Goal: Task Accomplishment & Management: Complete application form

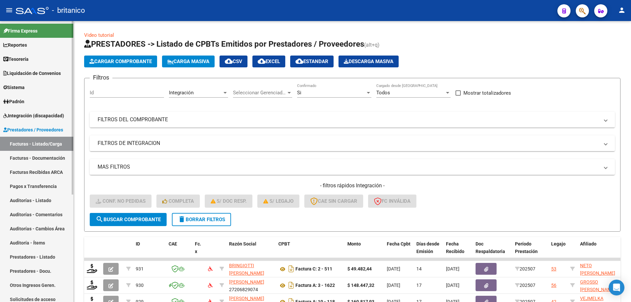
scroll to position [151, 0]
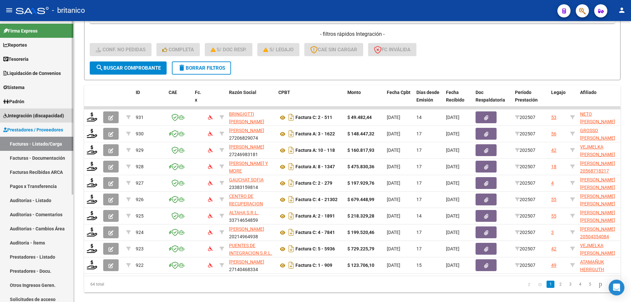
click at [38, 112] on span "Integración (discapacidad)" at bounding box center [33, 115] width 61 height 7
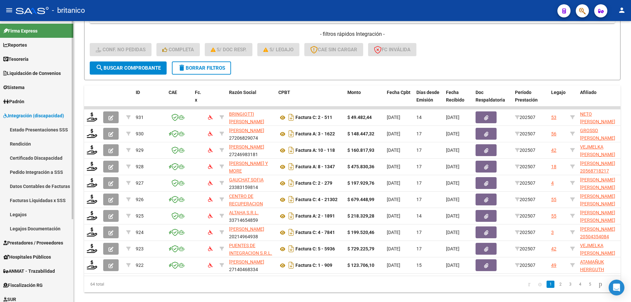
click at [19, 213] on link "Legajos" at bounding box center [36, 214] width 73 height 14
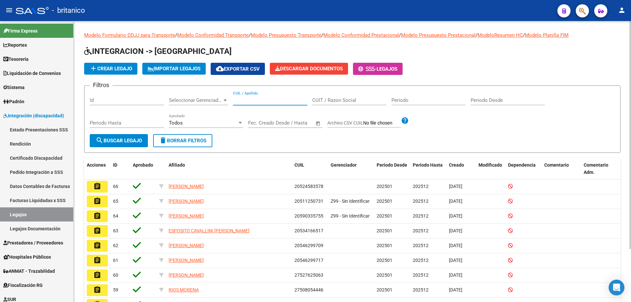
paste input "20504354084"
type input "20504354084"
click at [101, 138] on mat-icon "search" at bounding box center [100, 140] width 8 height 8
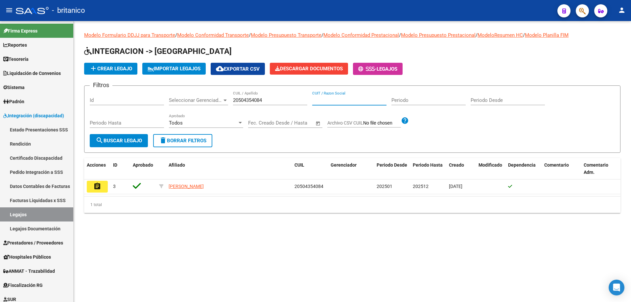
click at [342, 102] on input "CUIT / Razon Social" at bounding box center [349, 100] width 74 height 6
type input "manuale"
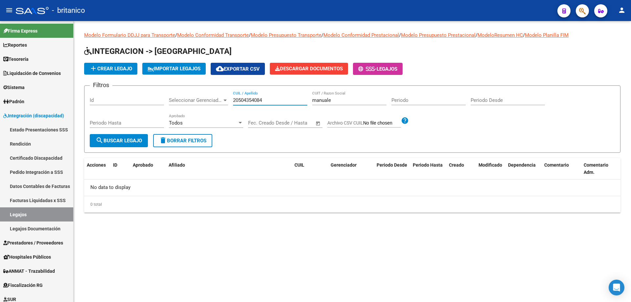
drag, startPoint x: 267, startPoint y: 102, endPoint x: 243, endPoint y: 95, distance: 24.8
click at [228, 97] on div "Filtros Id Seleccionar Gerenciador Seleccionar Gerenciador 20504354084 CUIL / A…" at bounding box center [352, 112] width 525 height 43
type input "manuale"
click at [137, 140] on span "search Buscar Legajo" at bounding box center [119, 141] width 46 height 6
drag, startPoint x: 341, startPoint y: 99, endPoint x: 300, endPoint y: 104, distance: 42.1
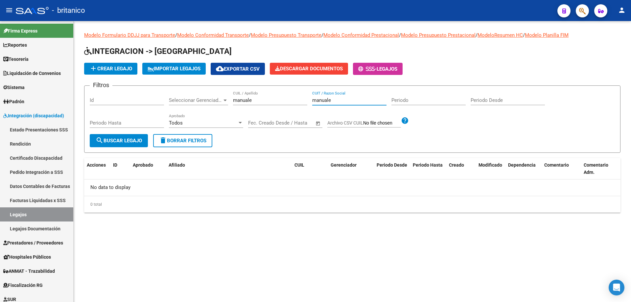
click at [300, 104] on div "Filtros Id Seleccionar Gerenciador Seleccionar Gerenciador manuale CUIL / Apell…" at bounding box center [352, 112] width 525 height 43
type input "}"
click at [126, 138] on span "search Buscar Legajo" at bounding box center [119, 141] width 46 height 6
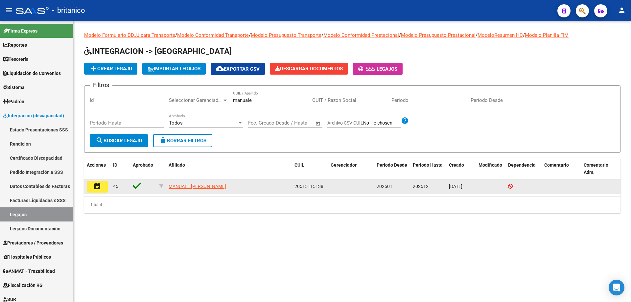
click at [323, 185] on div "20515115138" at bounding box center [309, 187] width 31 height 8
drag, startPoint x: 295, startPoint y: 186, endPoint x: 323, endPoint y: 185, distance: 27.6
click at [323, 185] on div "20515115138" at bounding box center [309, 187] width 31 height 8
copy span "20515115138"
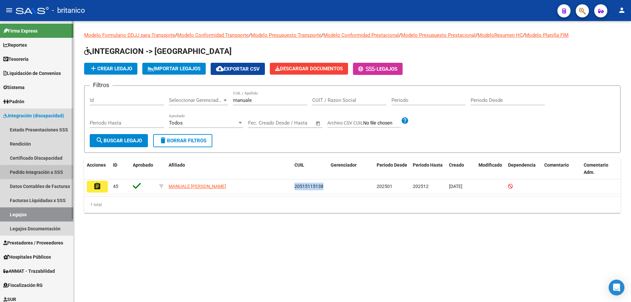
click at [45, 173] on link "Pedido Integración a SSS" at bounding box center [36, 172] width 73 height 14
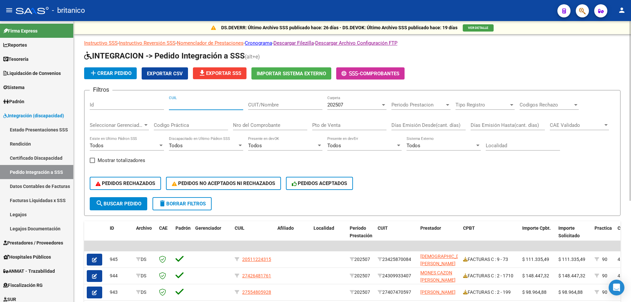
paste input "107645"
drag, startPoint x: 200, startPoint y: 101, endPoint x: 133, endPoint y: 102, distance: 66.7
click at [132, 101] on div "Filtros Id 107645 CUIL CUIT/Nombre 202507 Carpeta Periodo Prestacion Periodo Pr…" at bounding box center [352, 147] width 525 height 102
drag, startPoint x: 204, startPoint y: 107, endPoint x: 164, endPoint y: 105, distance: 39.8
click at [164, 105] on div "Filtros Id 107645 CUIL CUIT/Nombre 202507 Carpeta Periodo Prestacion Periodo Pr…" at bounding box center [352, 147] width 525 height 102
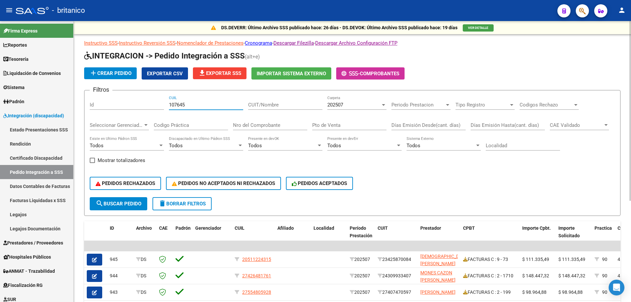
paste input "20515115138"
type input "20515115138"
click at [122, 203] on span "search Buscar Pedido" at bounding box center [119, 204] width 46 height 6
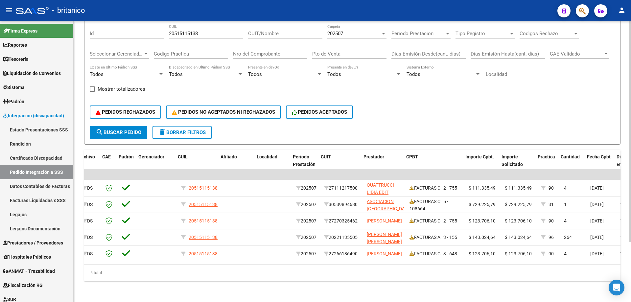
scroll to position [0, 57]
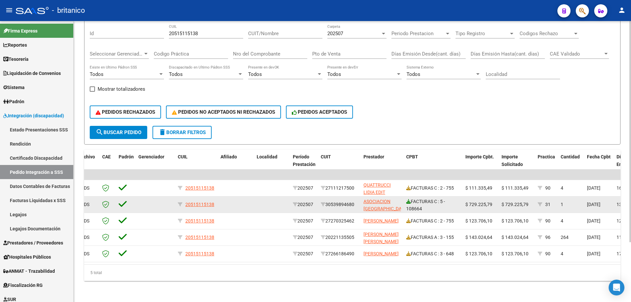
click at [409, 199] on icon at bounding box center [408, 201] width 5 height 5
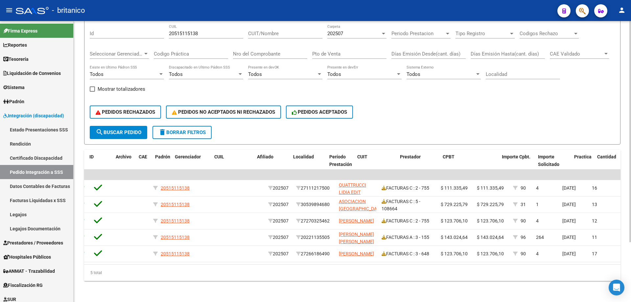
scroll to position [0, 0]
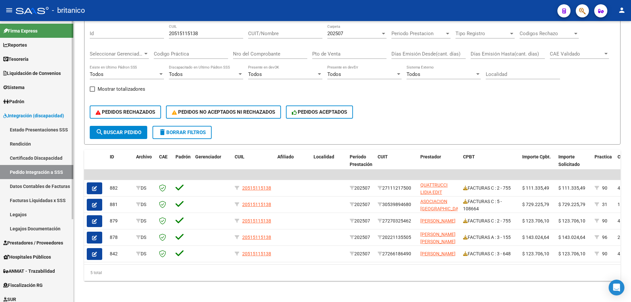
click at [50, 244] on span "Prestadores / Proveedores" at bounding box center [33, 242] width 60 height 7
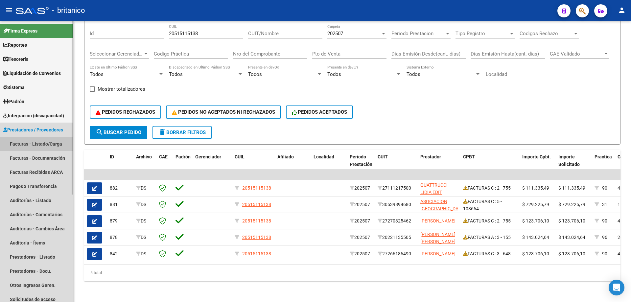
click at [51, 143] on link "Facturas - Listado/Carga" at bounding box center [36, 144] width 73 height 14
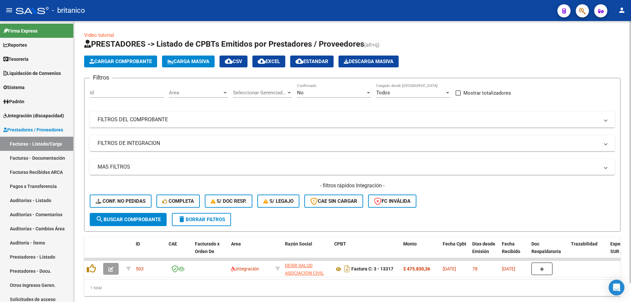
scroll to position [20, 0]
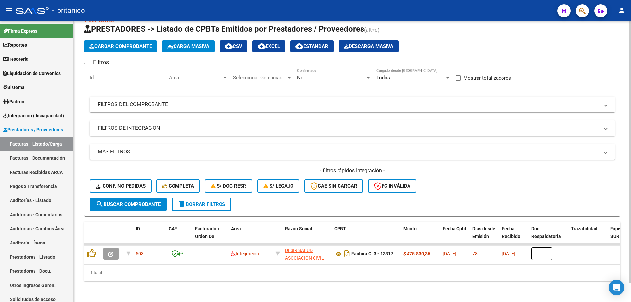
click at [469, 45] on div "Cargar Comprobante Carga Masiva cloud_download CSV cloud_download EXCEL cloud_d…" at bounding box center [352, 46] width 536 height 12
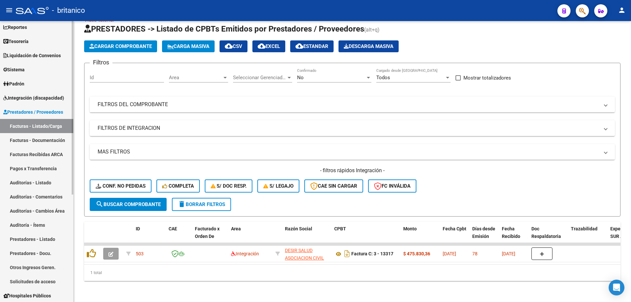
scroll to position [0, 0]
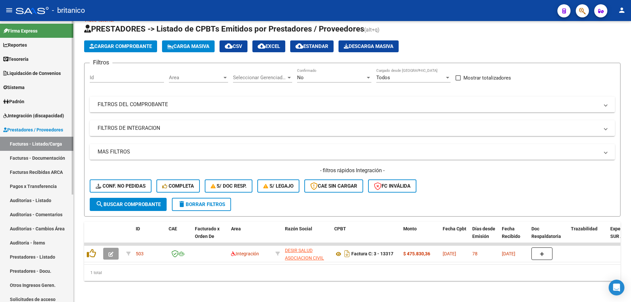
click at [36, 111] on link "Integración (discapacidad)" at bounding box center [36, 115] width 73 height 14
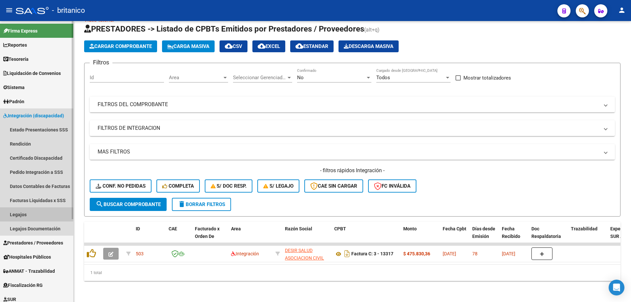
click at [10, 215] on link "Legajos" at bounding box center [36, 214] width 73 height 14
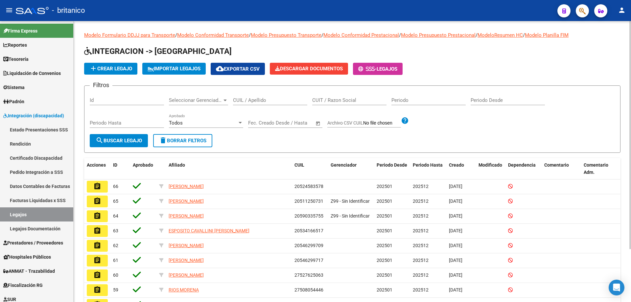
click at [260, 99] on input "CUIL / Apellido" at bounding box center [270, 100] width 74 height 6
click at [195, 99] on span "Seleccionar Gerenciador" at bounding box center [195, 100] width 53 height 6
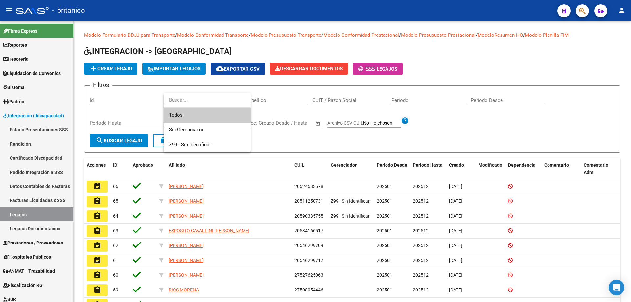
click at [261, 99] on div at bounding box center [315, 151] width 631 height 302
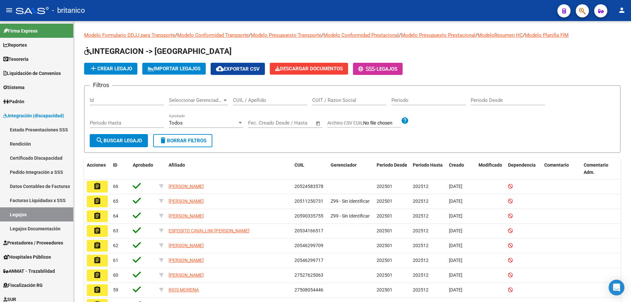
click at [261, 99] on input "CUIL / Apellido" at bounding box center [270, 100] width 74 height 6
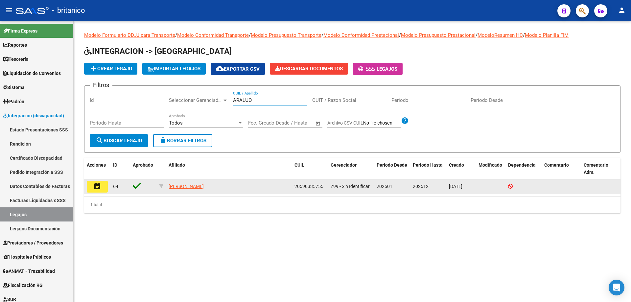
type input "ARAUJO"
click at [96, 184] on mat-icon "assignment" at bounding box center [97, 186] width 8 height 8
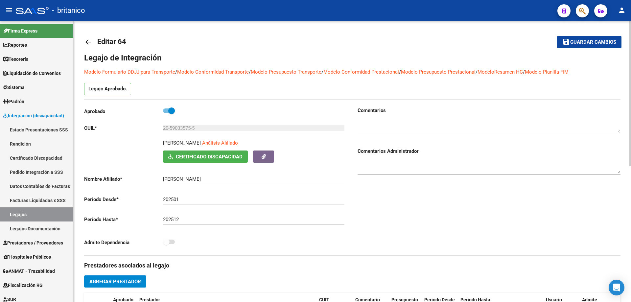
scroll to position [164, 0]
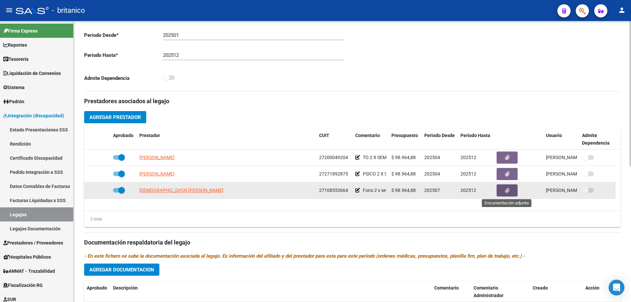
click at [511, 188] on button "button" at bounding box center [506, 190] width 21 height 12
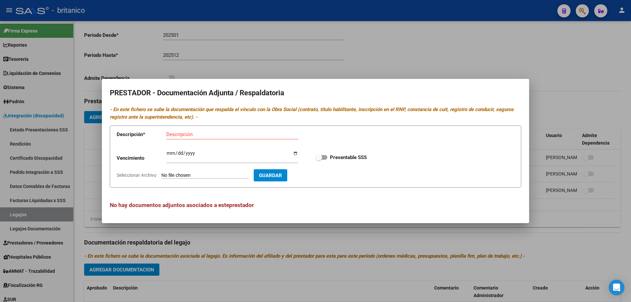
click at [501, 74] on div at bounding box center [315, 151] width 631 height 302
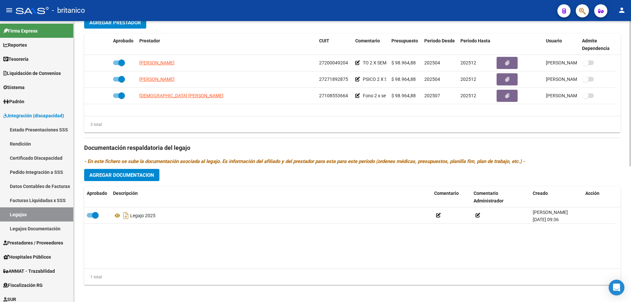
scroll to position [263, 0]
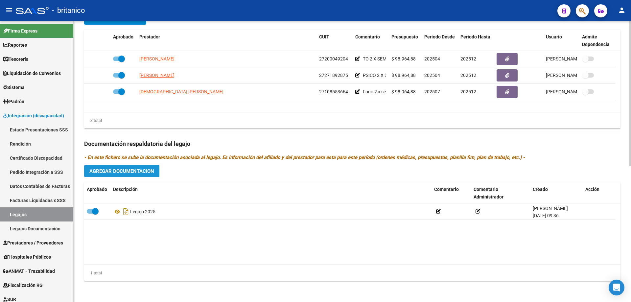
click at [141, 167] on button "Agregar Documentacion" at bounding box center [121, 171] width 75 height 12
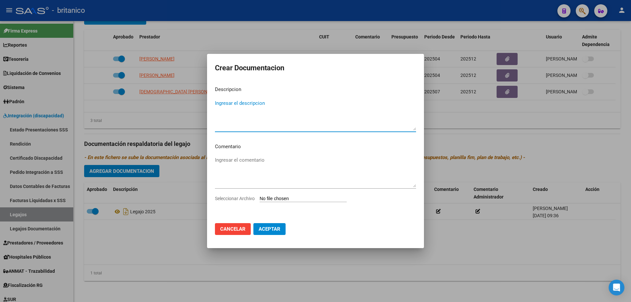
click at [236, 102] on textarea "Ingresar el descripcion" at bounding box center [315, 115] width 201 height 31
click at [232, 103] on textarea "FONO JULIO A [DATE]" at bounding box center [315, 115] width 201 height 31
type textarea "FONO 2 X SEMANA JULIO A [DATE]"
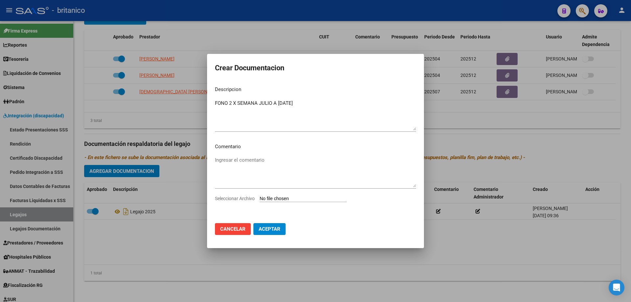
click at [280, 196] on input "Seleccionar Archivo" at bounding box center [303, 199] width 87 height 6
type input "C:\fakepath\FONO 2 X SEMANA2025-08-18-125657.pdf"
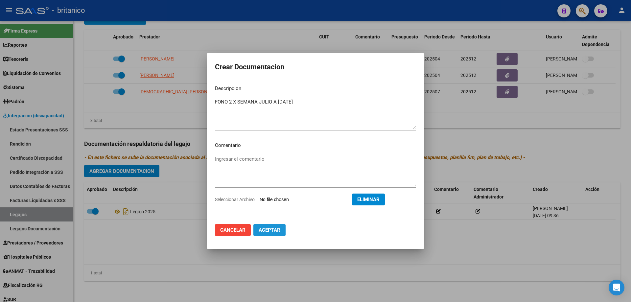
click at [274, 232] on span "Aceptar" at bounding box center [270, 230] width 22 height 6
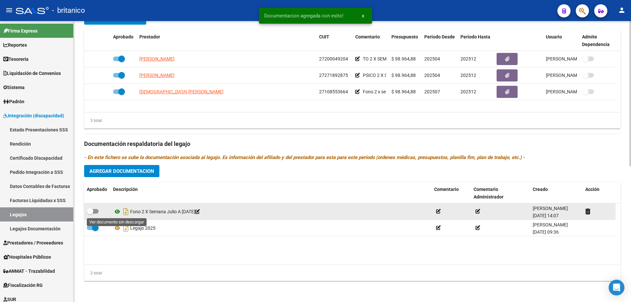
click at [119, 213] on icon at bounding box center [117, 212] width 9 height 8
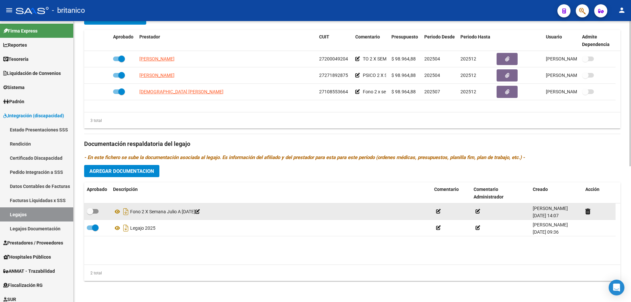
click at [98, 210] on span at bounding box center [93, 211] width 12 height 5
click at [90, 214] on input "checkbox" at bounding box center [90, 214] width 0 height 0
checkbox input "true"
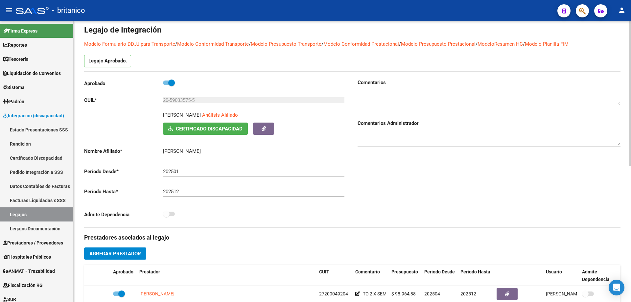
scroll to position [0, 0]
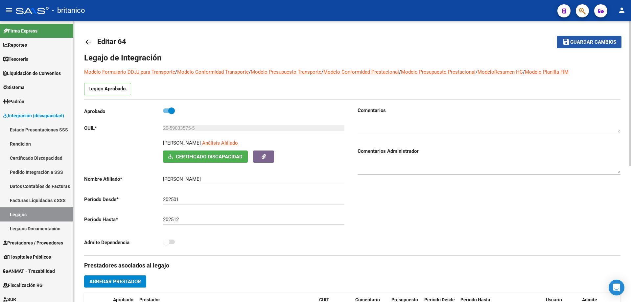
click at [598, 39] on span "save Guardar cambios" at bounding box center [589, 42] width 54 height 6
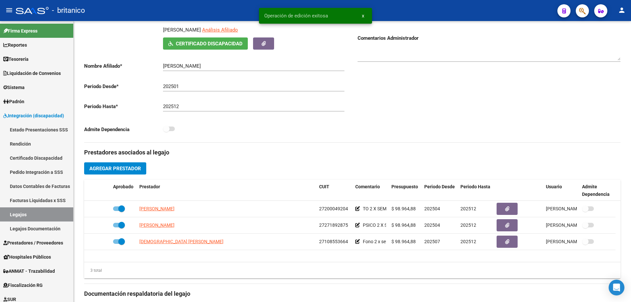
scroll to position [99, 0]
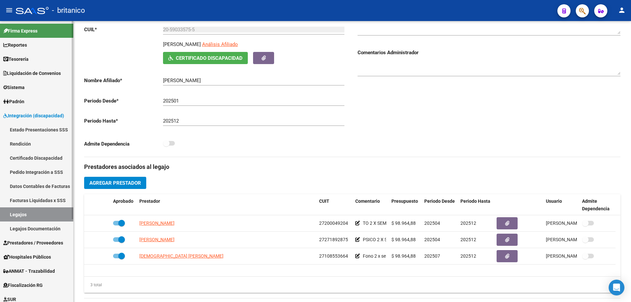
click at [51, 172] on link "Pedido Integración a SSS" at bounding box center [36, 172] width 73 height 14
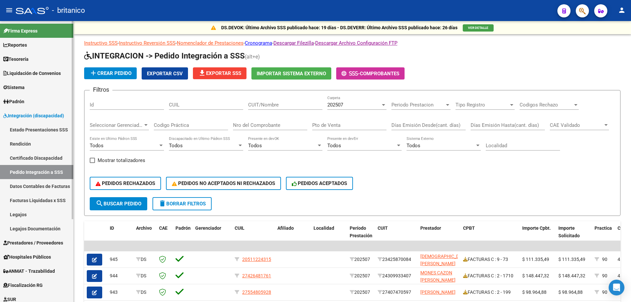
click at [41, 155] on link "Certificado Discapacidad" at bounding box center [36, 158] width 73 height 14
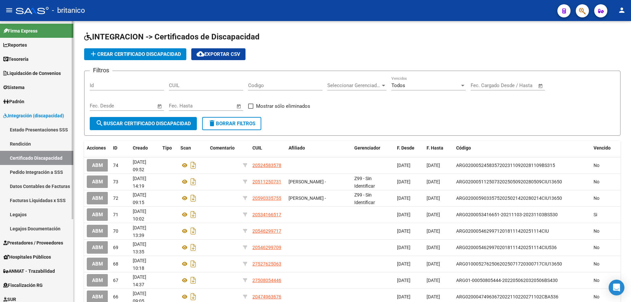
click at [51, 245] on span "Prestadores / Proveedores" at bounding box center [33, 242] width 60 height 7
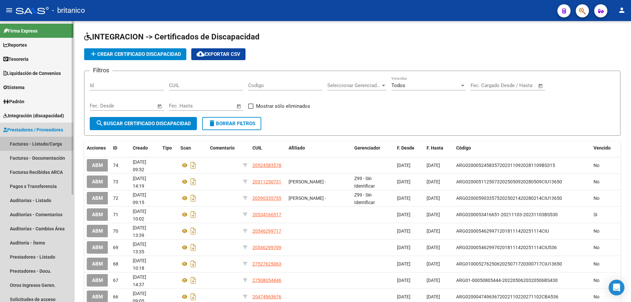
click at [31, 141] on link "Facturas - Listado/Carga" at bounding box center [36, 144] width 73 height 14
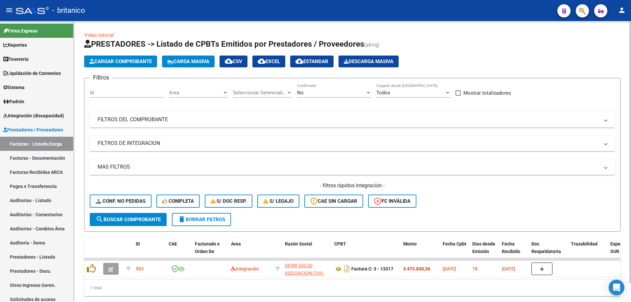
scroll to position [20, 0]
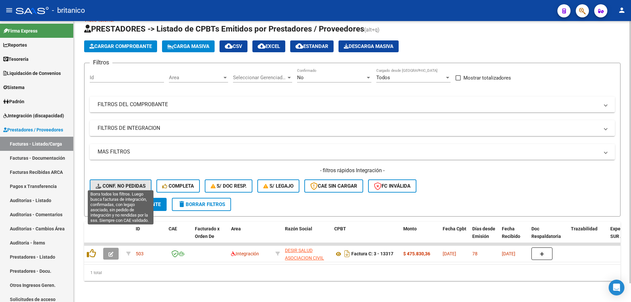
click at [135, 183] on span "Conf. no pedidas" at bounding box center [121, 186] width 50 height 6
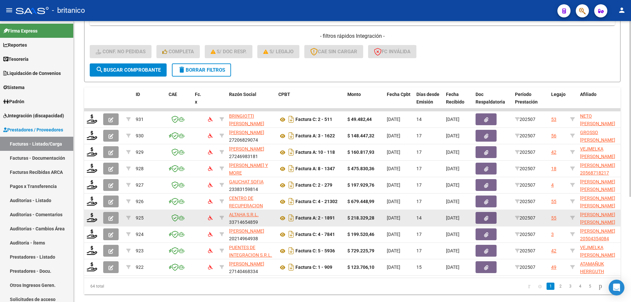
scroll to position [151, 0]
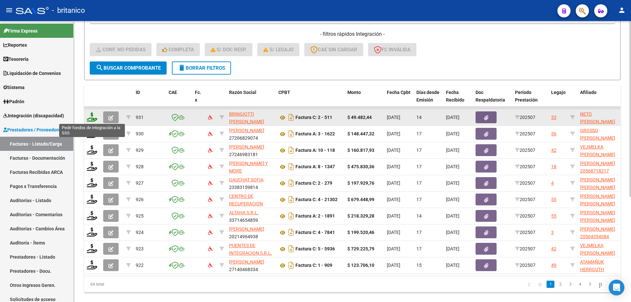
click at [90, 115] on icon at bounding box center [92, 116] width 11 height 9
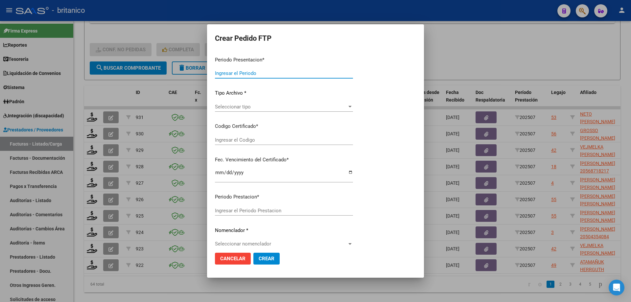
type input "202507"
type input "$ 49.482,44"
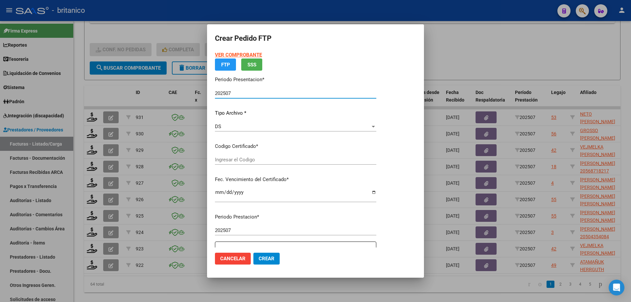
type input "ARG020004397178620170407-20220407BS413"
type input "[DATE]"
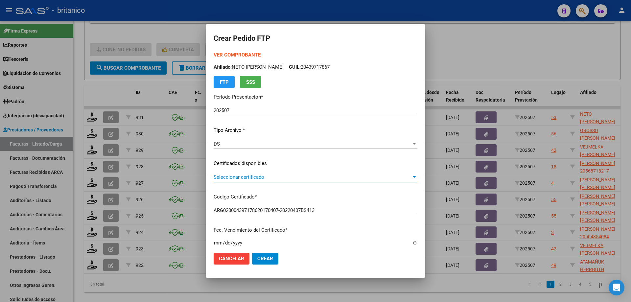
click at [250, 174] on span "Seleccionar certificado" at bounding box center [313, 177] width 198 height 6
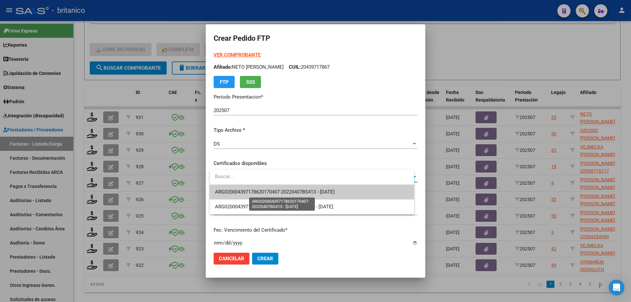
click at [272, 192] on span "ARG020004397178620170407-20220407BS413 - [DATE]" at bounding box center [275, 192] width 120 height 6
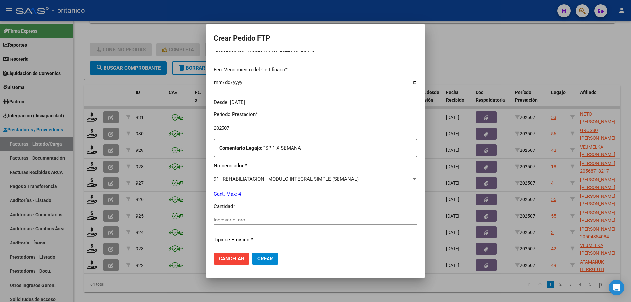
scroll to position [164, 0]
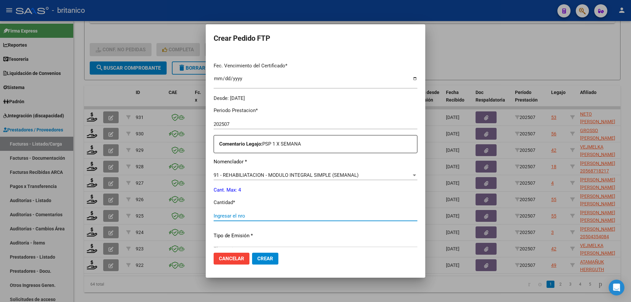
drag, startPoint x: 282, startPoint y: 213, endPoint x: 285, endPoint y: 215, distance: 3.4
click at [283, 213] on input "Ingresar el nro" at bounding box center [316, 216] width 204 height 6
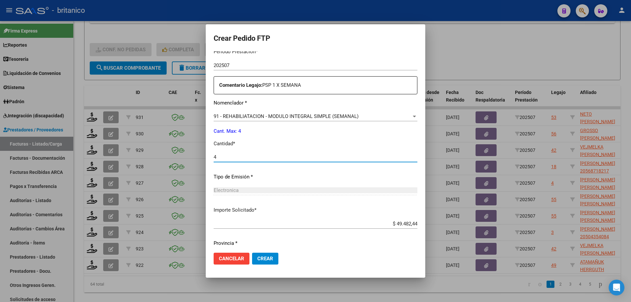
scroll to position [244, 0]
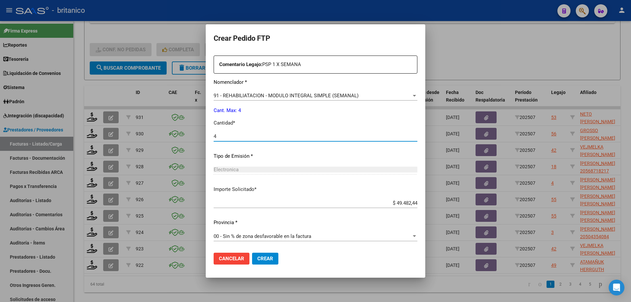
type input "4"
click at [272, 258] on span "Crear" at bounding box center [265, 259] width 16 height 6
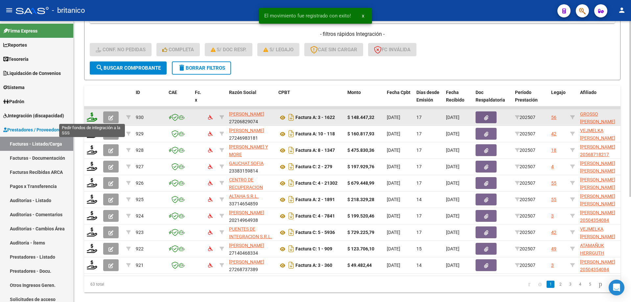
click at [91, 113] on icon at bounding box center [92, 116] width 11 height 9
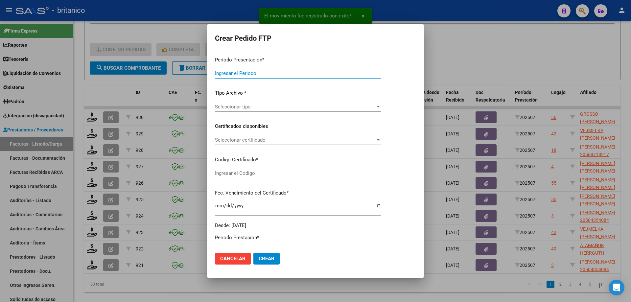
type input "202507"
type input "$ 148.447,32"
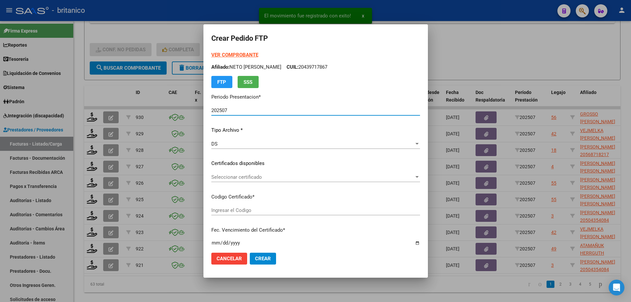
type input "ARG010005568643320240905-20270905BUE370"
type input "[DATE]"
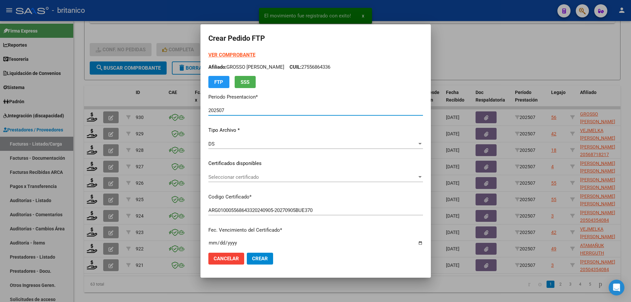
click at [237, 176] on span "Seleccionar certificado" at bounding box center [312, 177] width 209 height 6
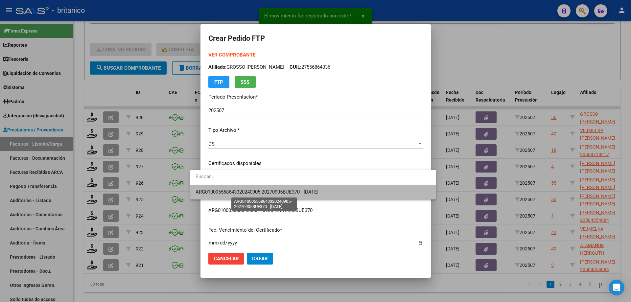
click at [259, 190] on span "ARG010005568643320240905-20270905BUE370 - [DATE]" at bounding box center [256, 192] width 123 height 6
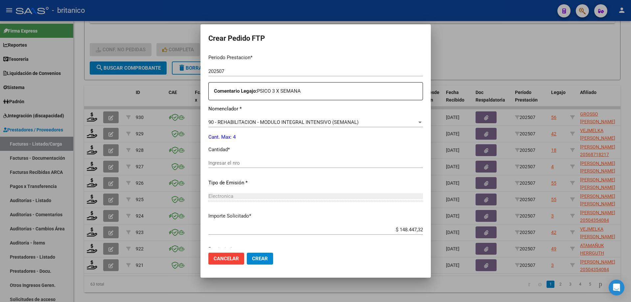
scroll to position [230, 0]
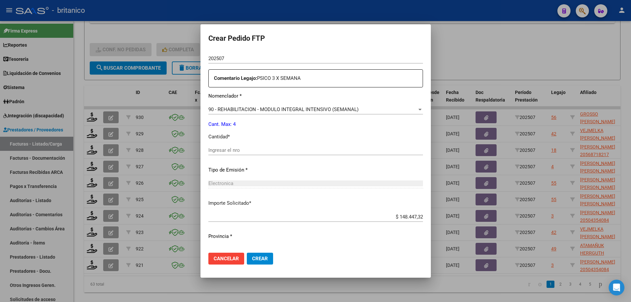
click at [226, 149] on input "Ingresar el nro" at bounding box center [315, 150] width 215 height 6
type input "4"
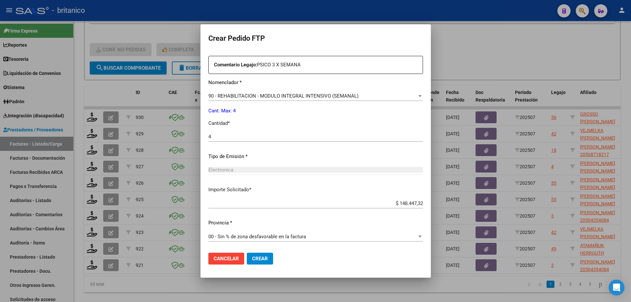
scroll to position [244, 0]
click at [252, 259] on span "Crear" at bounding box center [260, 259] width 16 height 6
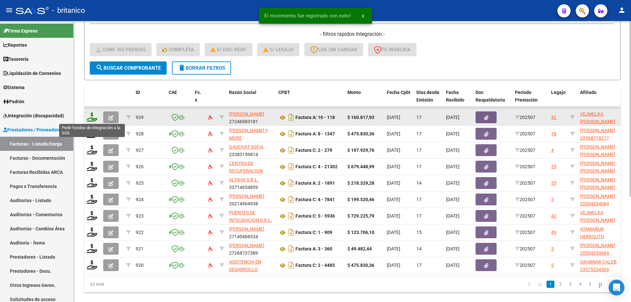
click at [93, 117] on icon at bounding box center [92, 116] width 11 height 9
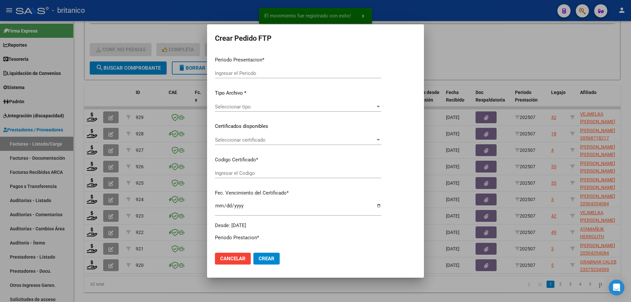
type input "202507"
type input "$ 160.817,93"
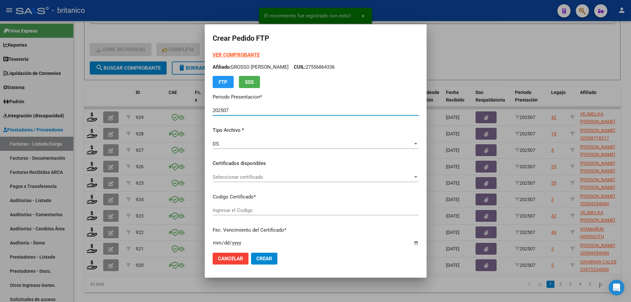
type input "ARG0200052766493-2024070520290705BUE315"
type input "[DATE]"
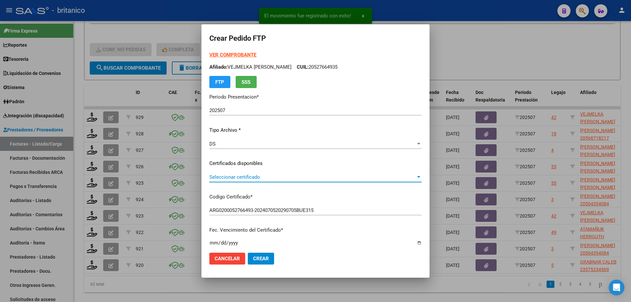
click at [217, 174] on span "Seleccionar certificado" at bounding box center [312, 177] width 206 height 6
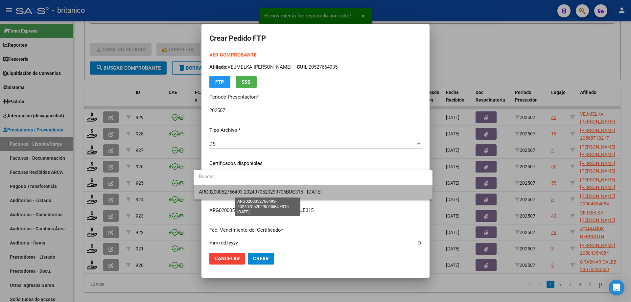
drag, startPoint x: 240, startPoint y: 190, endPoint x: 245, endPoint y: 187, distance: 5.5
click at [240, 190] on span "ARG0200052766493-2024070520290705BUE315 - [DATE]" at bounding box center [260, 192] width 123 height 6
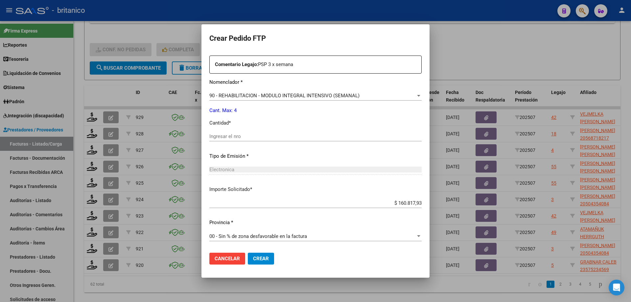
drag, startPoint x: 219, startPoint y: 133, endPoint x: 220, endPoint y: 136, distance: 3.8
click at [219, 133] on div "Ingresar el nro" at bounding box center [315, 136] width 212 height 10
type input "4"
click at [255, 256] on span "Crear" at bounding box center [261, 259] width 16 height 6
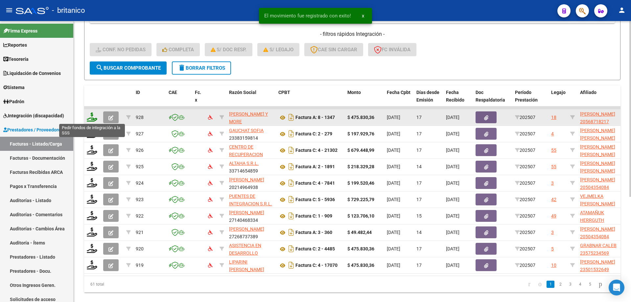
click at [89, 116] on icon at bounding box center [92, 116] width 11 height 9
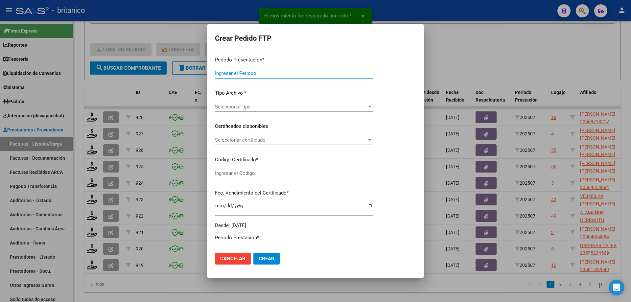
type input "202507"
type input "$ 475.830,36"
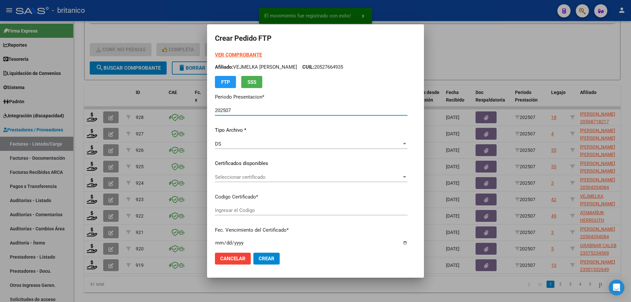
type input "ARG02000568718212023032920260329BS415"
type input "[DATE]"
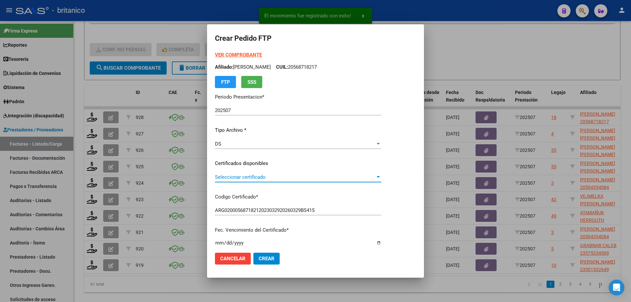
click at [249, 174] on span "Seleccionar certificado" at bounding box center [295, 177] width 160 height 6
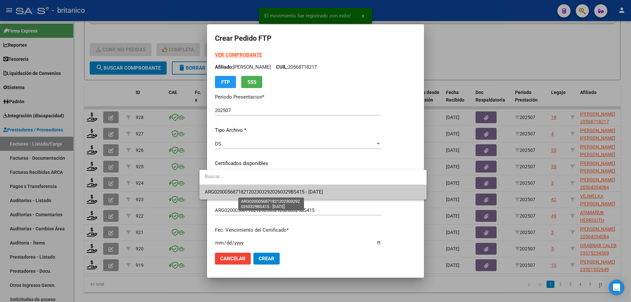
click at [266, 191] on span "ARG02000568718212023032920260329BS415 - [DATE]" at bounding box center [264, 192] width 118 height 6
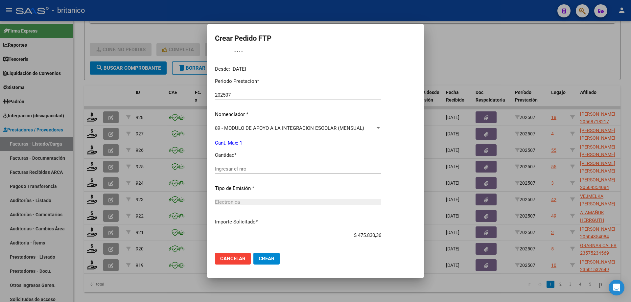
scroll to position [197, 0]
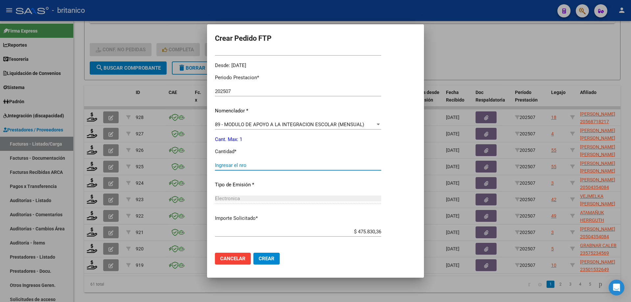
click at [241, 167] on input "Ingresar el nro" at bounding box center [298, 165] width 166 height 6
type input "1"
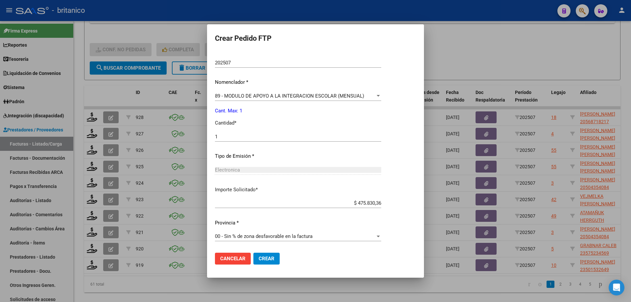
click at [254, 253] on button "Crear" at bounding box center [266, 259] width 26 height 12
